Goal: Transaction & Acquisition: Purchase product/service

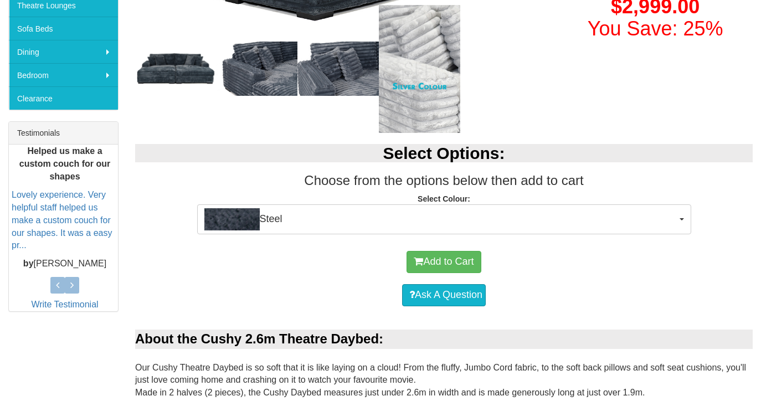
scroll to position [365, 0]
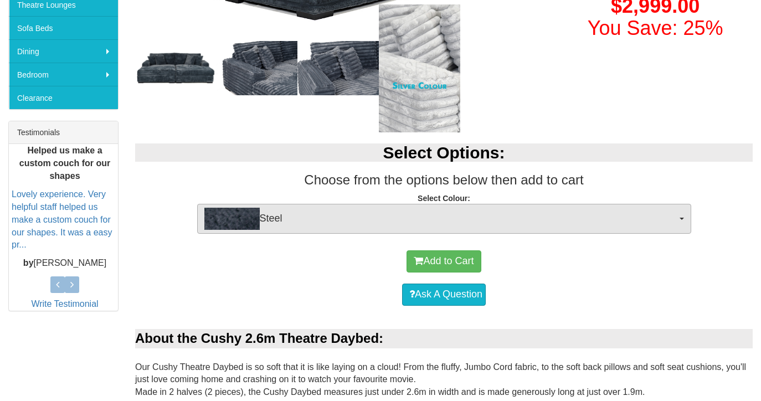
click at [603, 218] on span "Steel" at bounding box center [440, 219] width 473 height 22
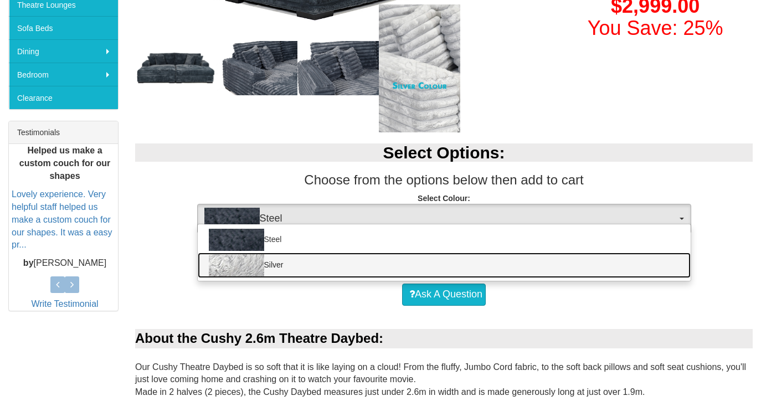
click at [580, 253] on link "Silver" at bounding box center [444, 265] width 493 height 25
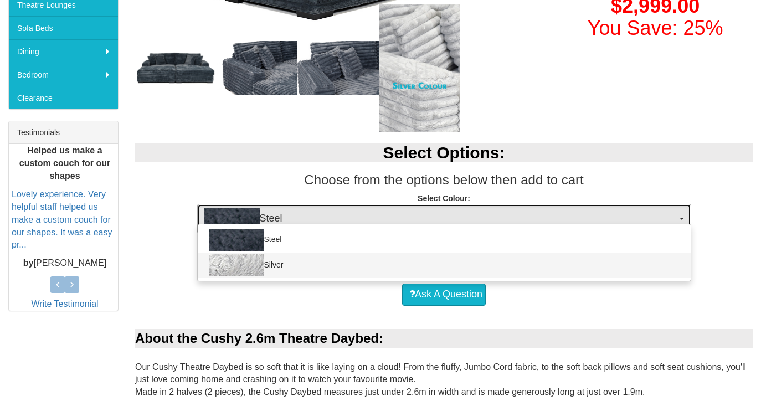
select select "1493"
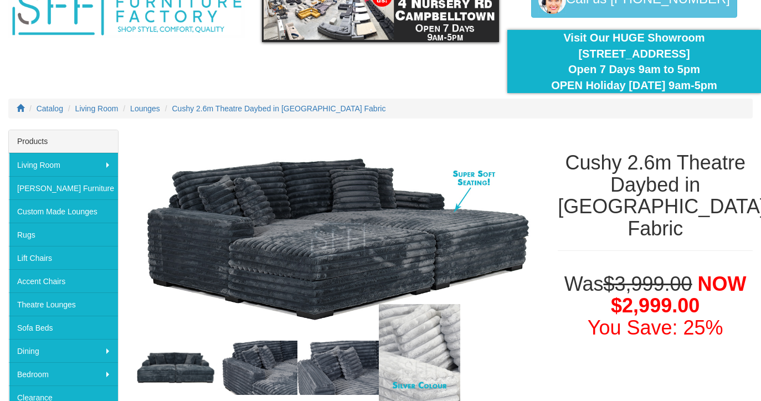
scroll to position [46, 0]
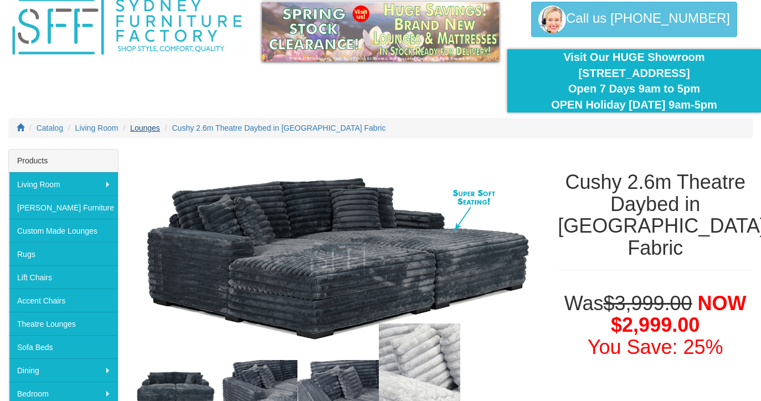
click at [147, 125] on span "Lounges" at bounding box center [145, 128] width 30 height 9
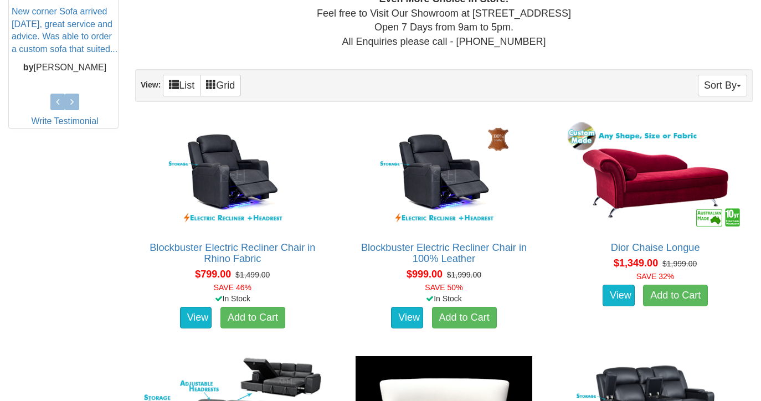
scroll to position [548, 0]
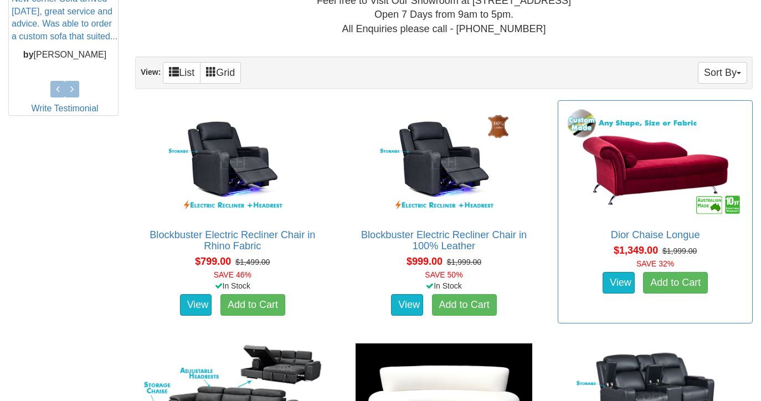
click at [649, 175] on img at bounding box center [655, 162] width 183 height 112
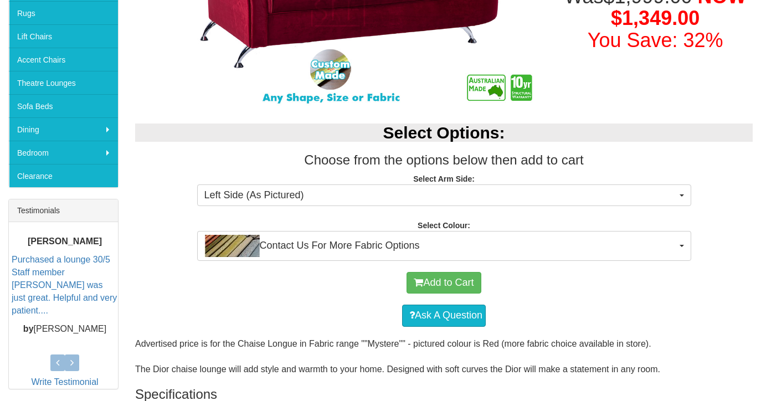
scroll to position [291, 0]
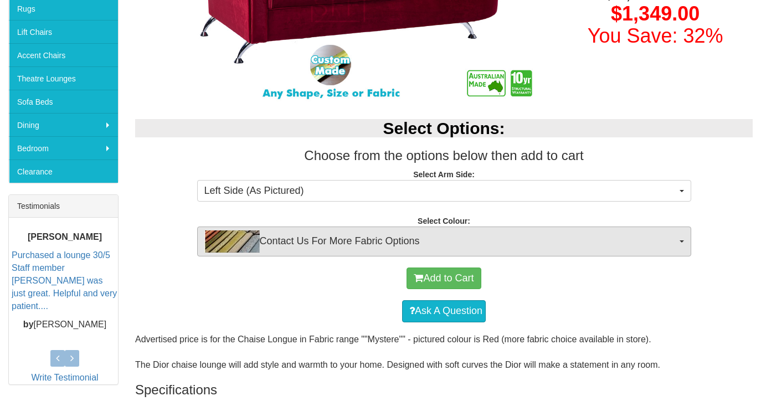
click at [622, 238] on span "Contact Us For More Fabric Options" at bounding box center [440, 241] width 473 height 22
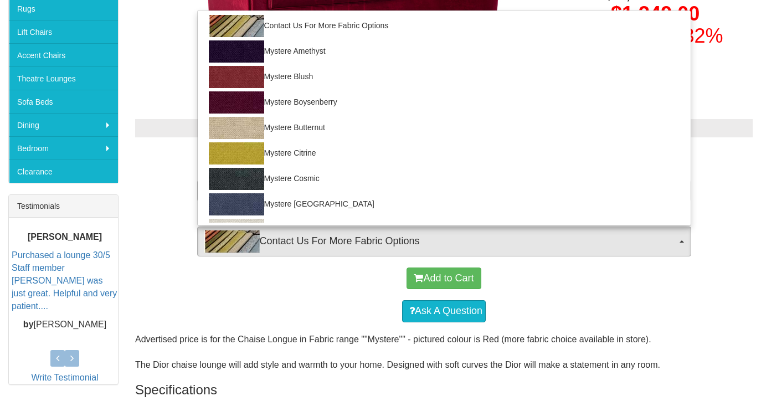
click at [622, 237] on span "Contact Us For More Fabric Options" at bounding box center [440, 241] width 473 height 22
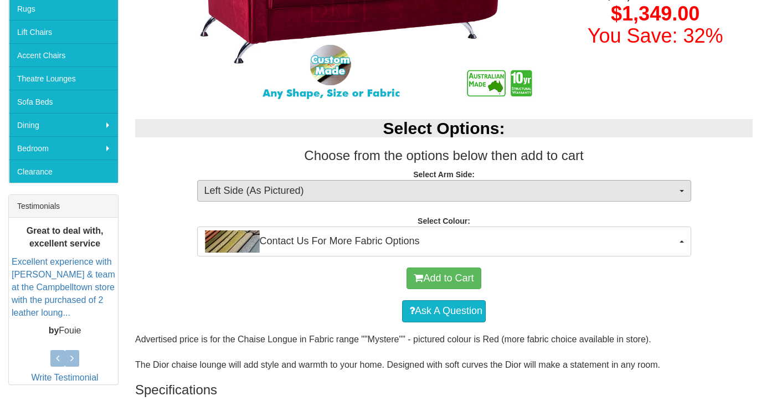
click at [612, 184] on span "Left Side (As Pictured)" at bounding box center [440, 191] width 473 height 14
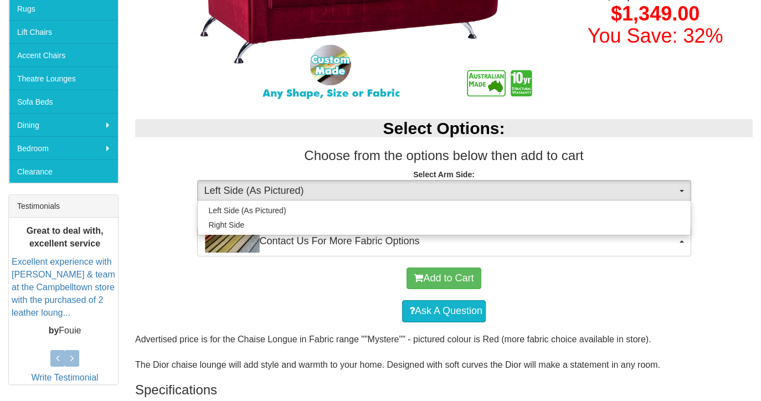
click at [612, 184] on span "Left Side (As Pictured)" at bounding box center [440, 191] width 473 height 14
